Goal: Information Seeking & Learning: Learn about a topic

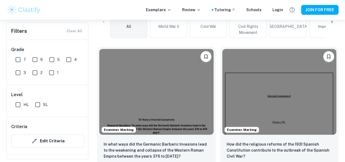
scroll to position [142, 0]
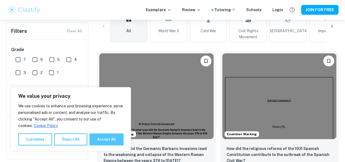
click at [102, 140] on button "Accept All" at bounding box center [106, 139] width 34 height 12
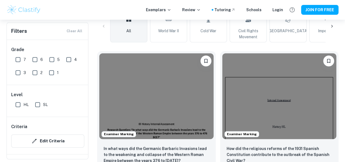
checkbox input "true"
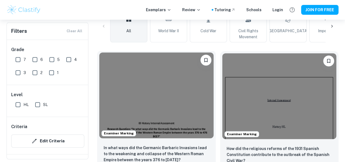
click at [146, 108] on div "Examiner Marking" at bounding box center [156, 95] width 119 height 90
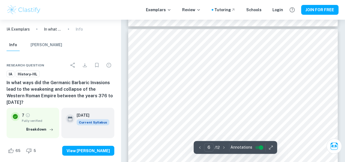
scroll to position [1568, 0]
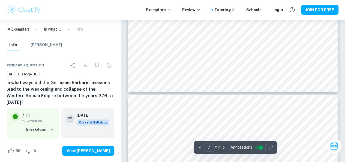
type input "8"
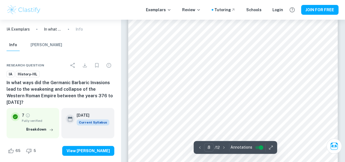
scroll to position [2255, 0]
